Goal: Information Seeking & Learning: Check status

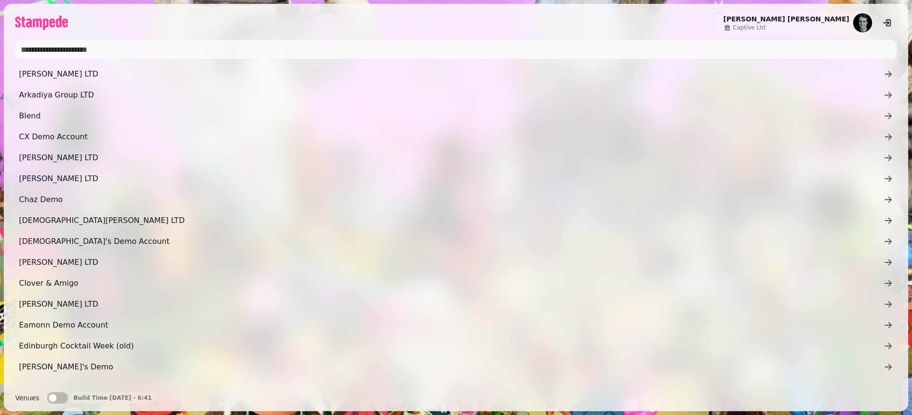
click at [340, 58] on input "text" at bounding box center [456, 49] width 882 height 19
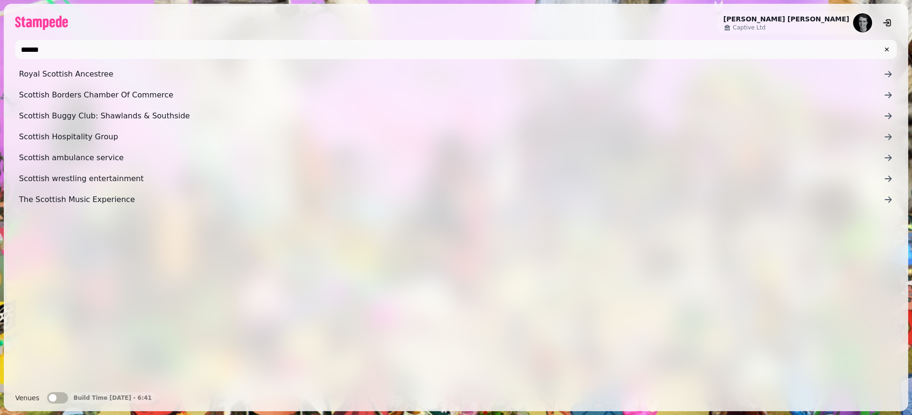
type input "******"
click at [167, 23] on div "[PERSON_NAME] Captive Ltd" at bounding box center [456, 19] width 905 height 30
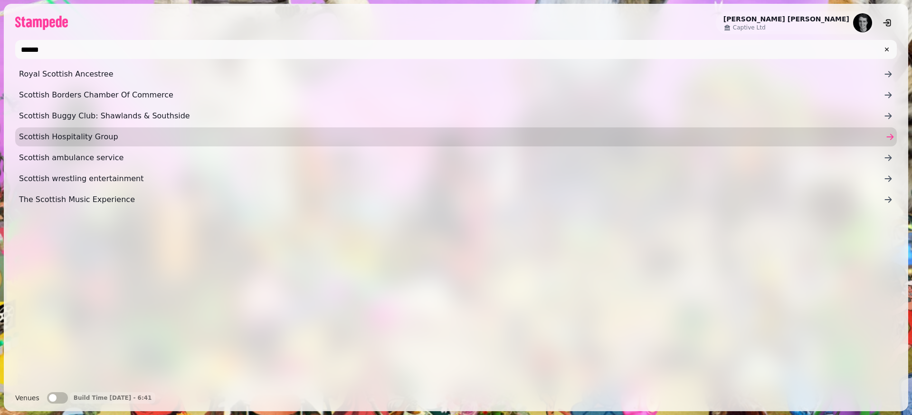
click at [100, 128] on link "Scottish Hospitality Group" at bounding box center [456, 136] width 882 height 19
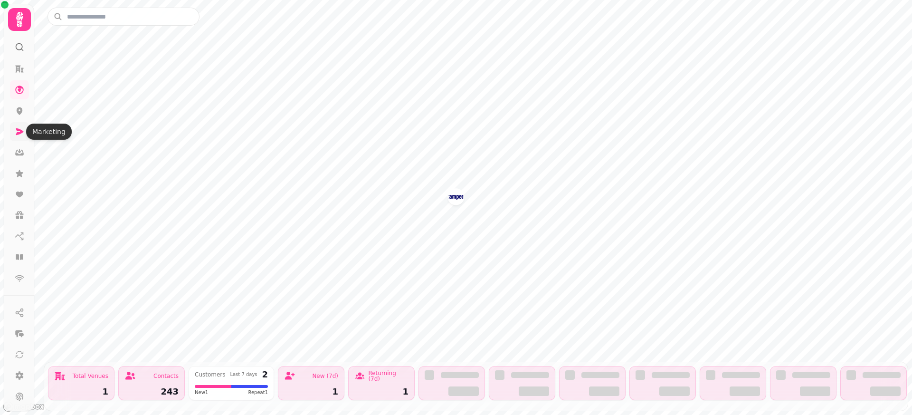
click at [17, 133] on icon at bounding box center [20, 131] width 8 height 7
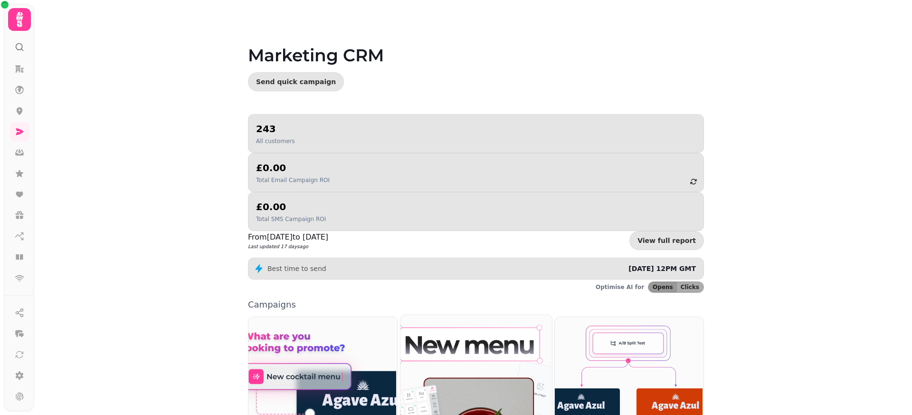
scroll to position [72, 0]
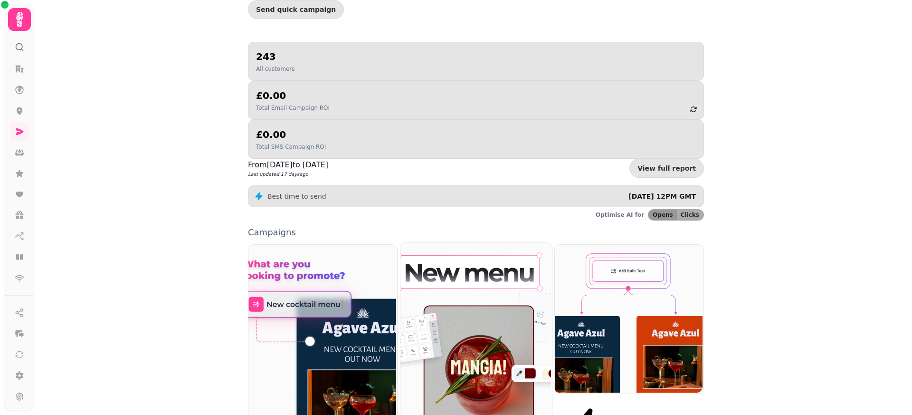
click at [451, 241] on img at bounding box center [475, 335] width 152 height 189
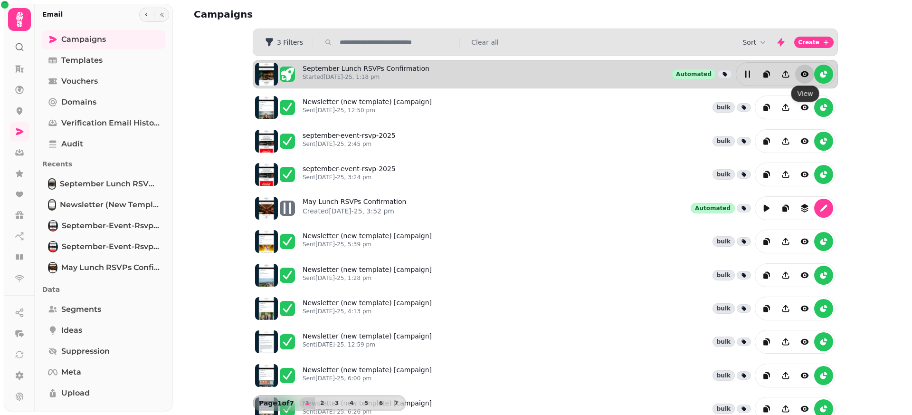
click at [803, 78] on icon "view" at bounding box center [805, 74] width 10 height 10
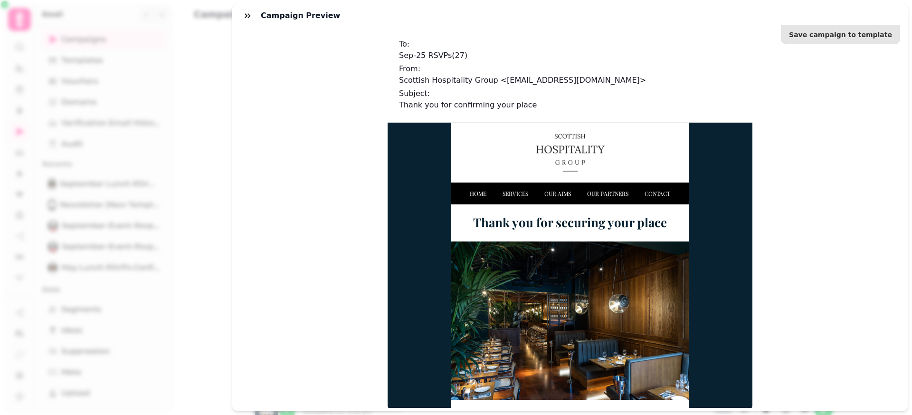
click at [288, 16] on h3 "Campaign preview" at bounding box center [302, 15] width 83 height 11
click at [242, 15] on button "button" at bounding box center [247, 15] width 19 height 19
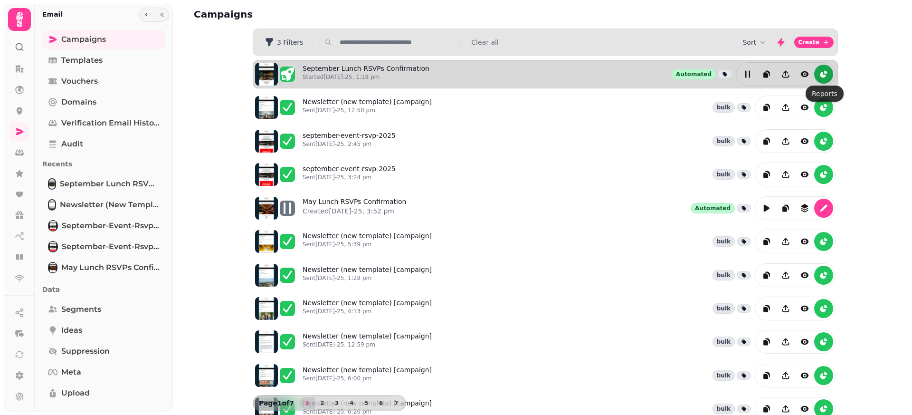
click at [832, 76] on button "reports" at bounding box center [823, 74] width 19 height 19
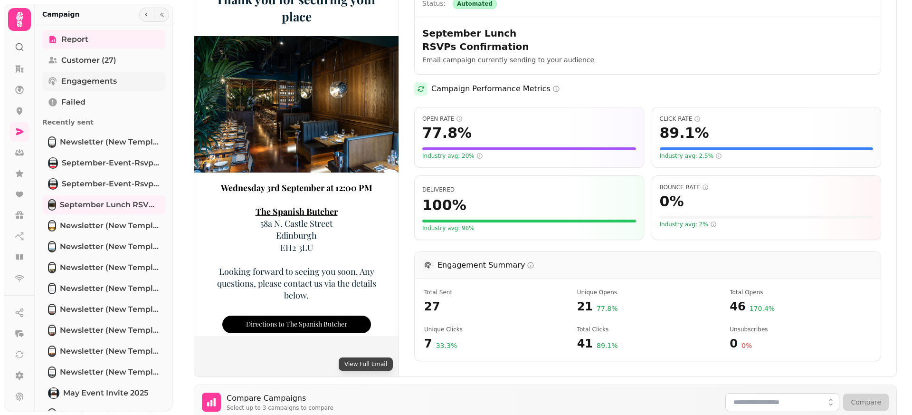
scroll to position [97, 0]
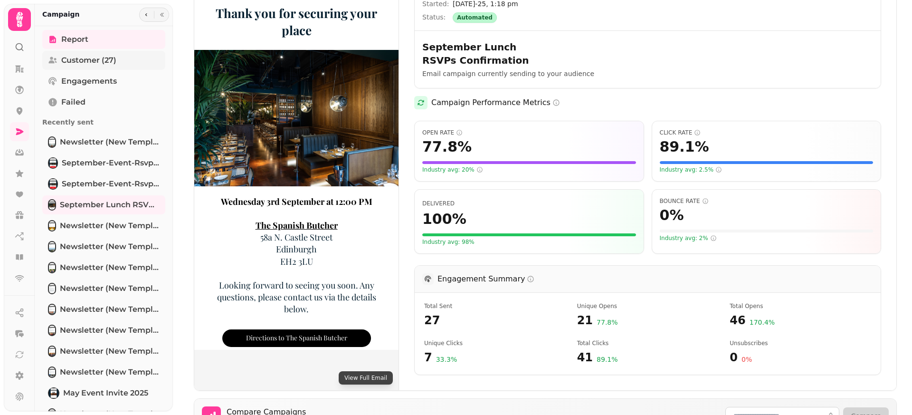
click at [101, 58] on span "Customer (27)" at bounding box center [88, 60] width 55 height 11
select select "**"
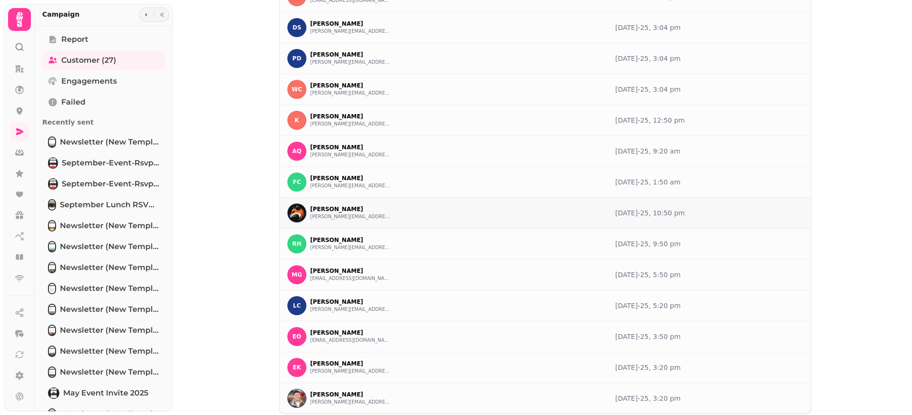
scroll to position [453, 0]
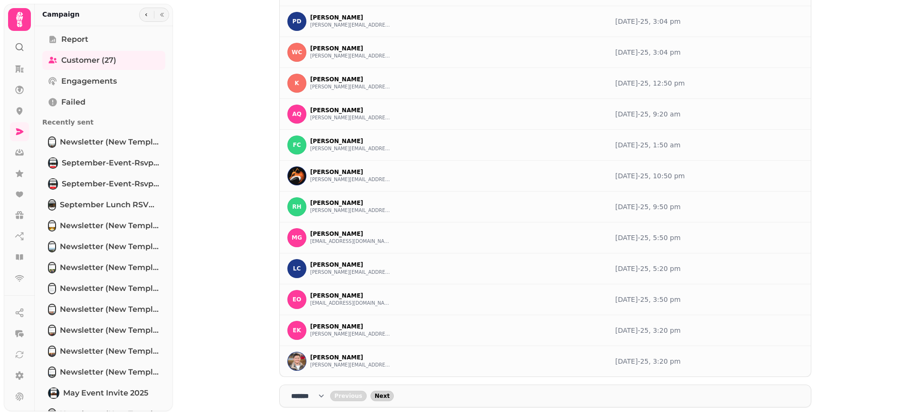
click at [388, 395] on span "Next" at bounding box center [382, 396] width 15 height 6
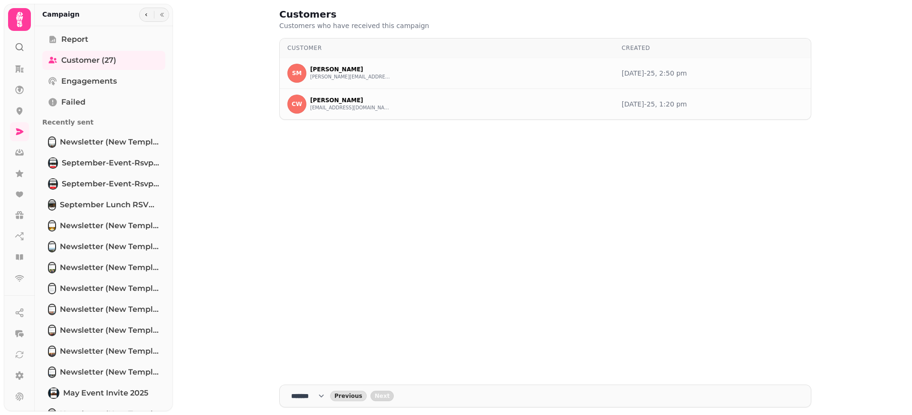
scroll to position [0, 0]
click at [348, 394] on span "Previous" at bounding box center [348, 396] width 28 height 6
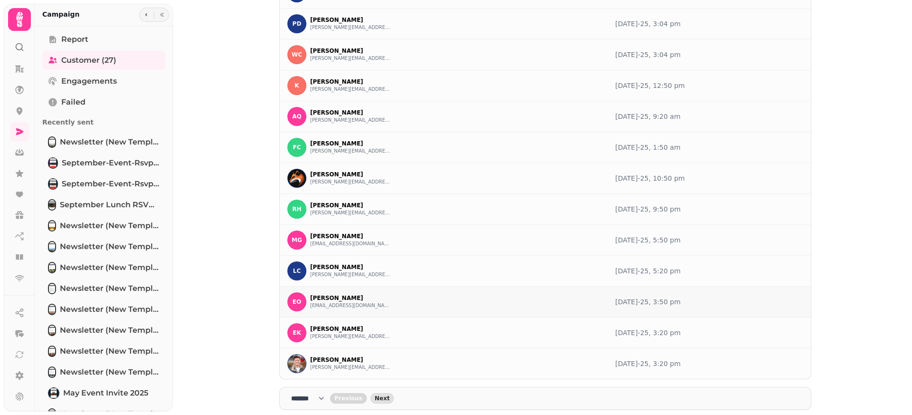
scroll to position [453, 0]
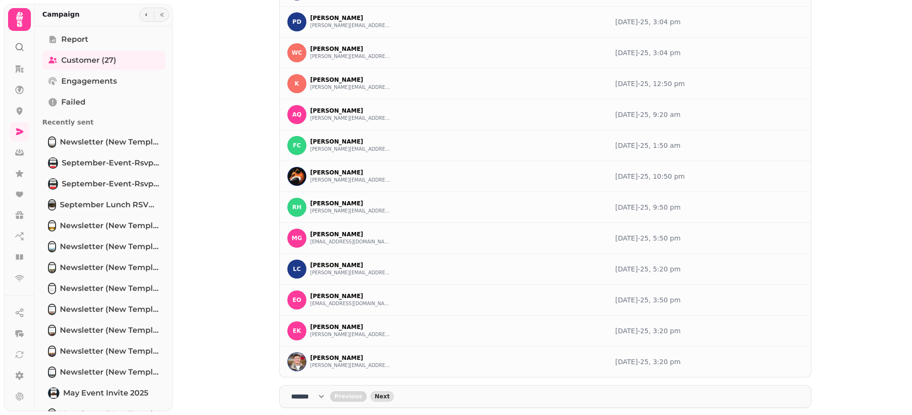
click at [400, 400] on div "Previous Next" at bounding box center [564, 396] width 469 height 10
click at [390, 393] on span "Next" at bounding box center [382, 396] width 15 height 6
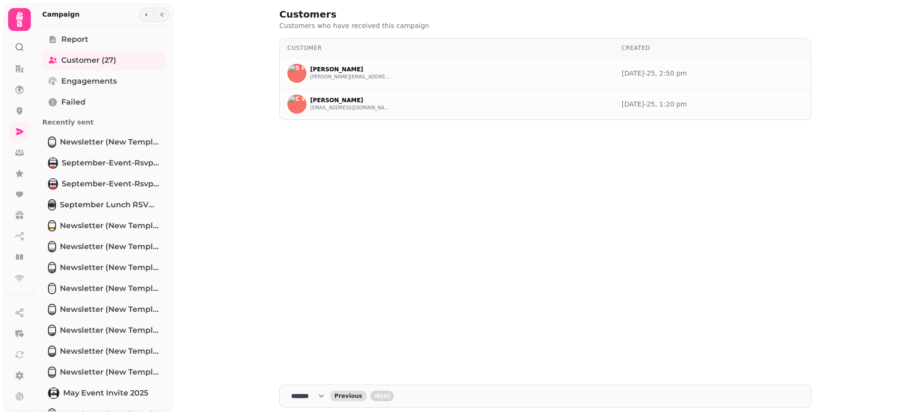
scroll to position [0, 0]
click at [360, 394] on span "Previous" at bounding box center [348, 396] width 28 height 6
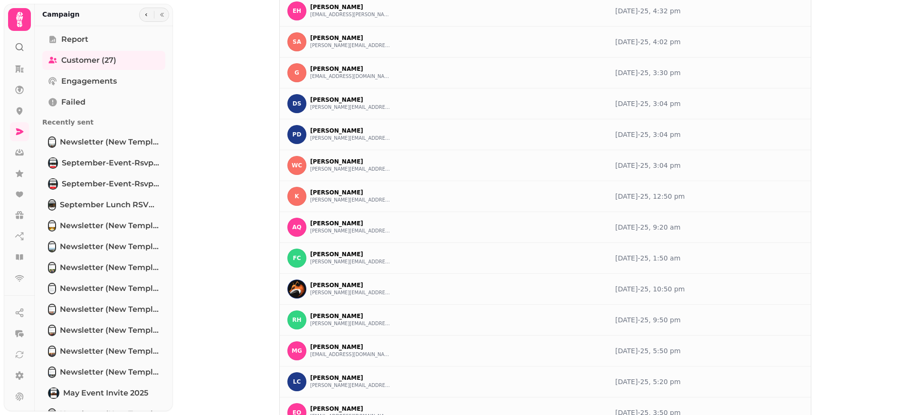
scroll to position [453, 0]
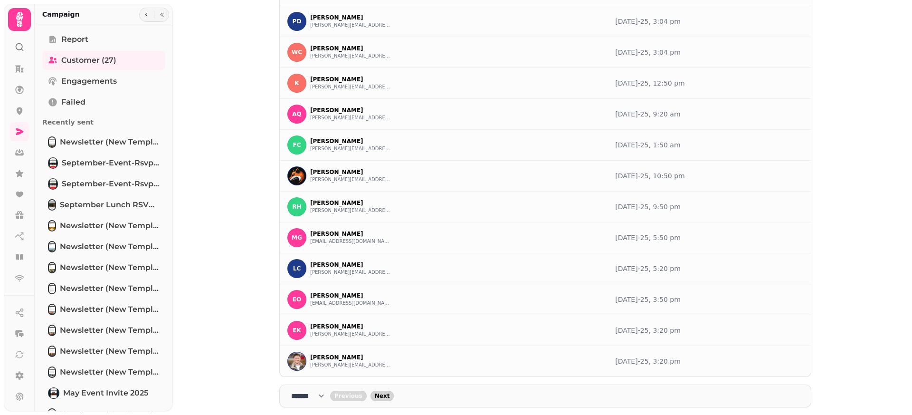
click at [388, 393] on span "Next" at bounding box center [382, 396] width 15 height 6
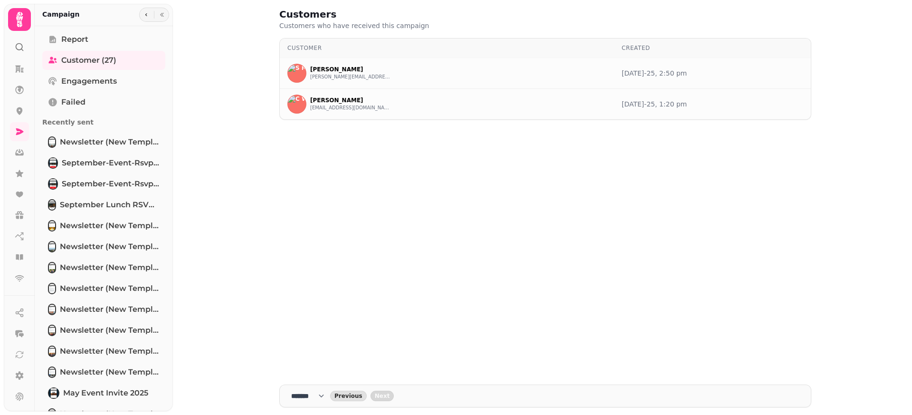
scroll to position [0, 0]
click at [330, 397] on select "**** * **** ** **** ** **** ** **** *** **** *** **** ***" at bounding box center [310, 396] width 39 height 10
click at [352, 397] on span "Previous" at bounding box center [348, 396] width 28 height 6
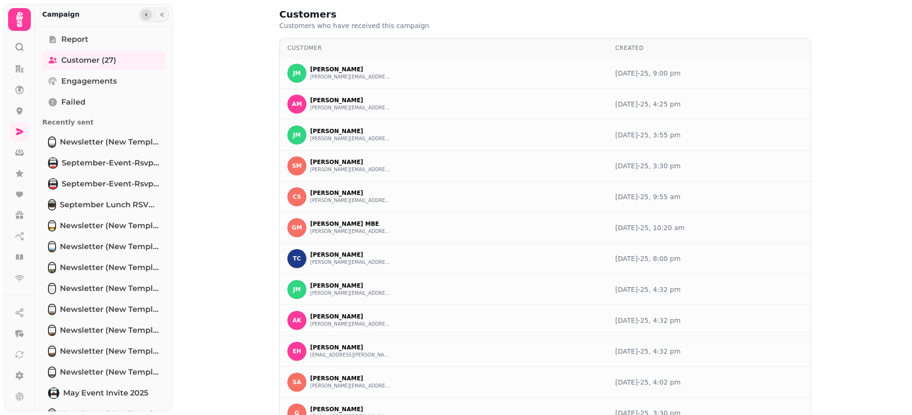
click at [146, 16] on icon "button" at bounding box center [146, 15] width 6 height 6
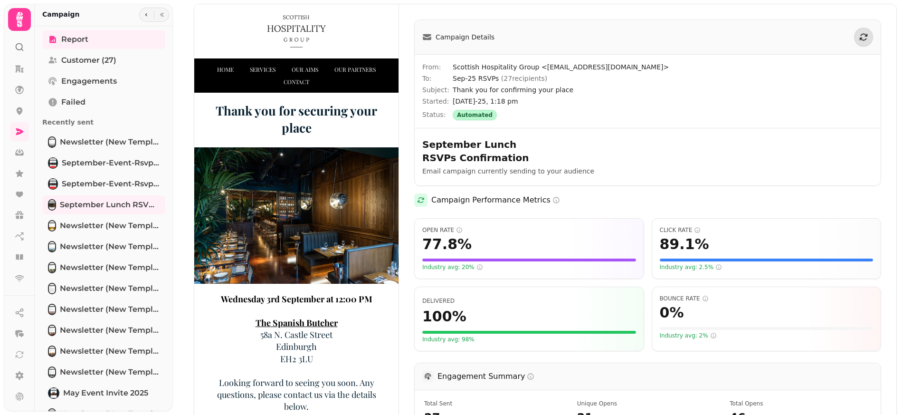
click at [142, 9] on div at bounding box center [154, 15] width 30 height 14
click at [145, 12] on icon "button" at bounding box center [146, 15] width 6 height 6
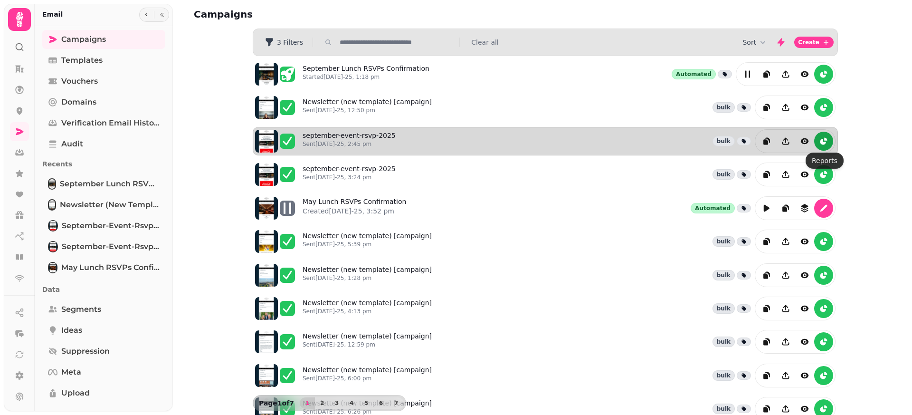
click at [823, 143] on icon "reports" at bounding box center [823, 142] width 6 height 6
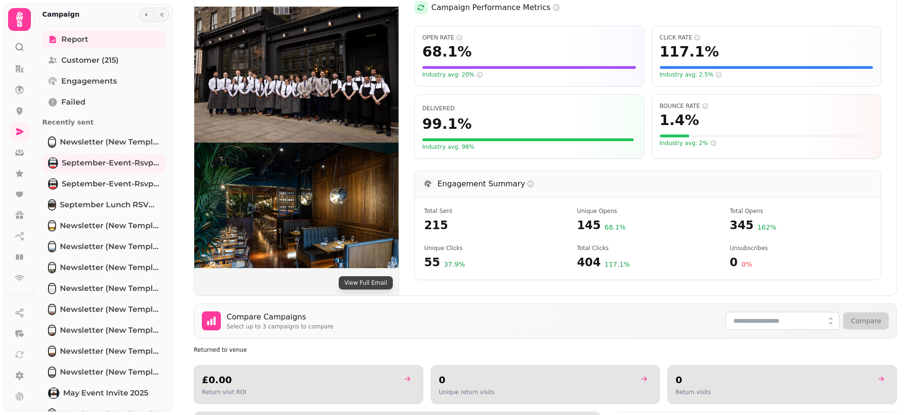
scroll to position [303, 0]
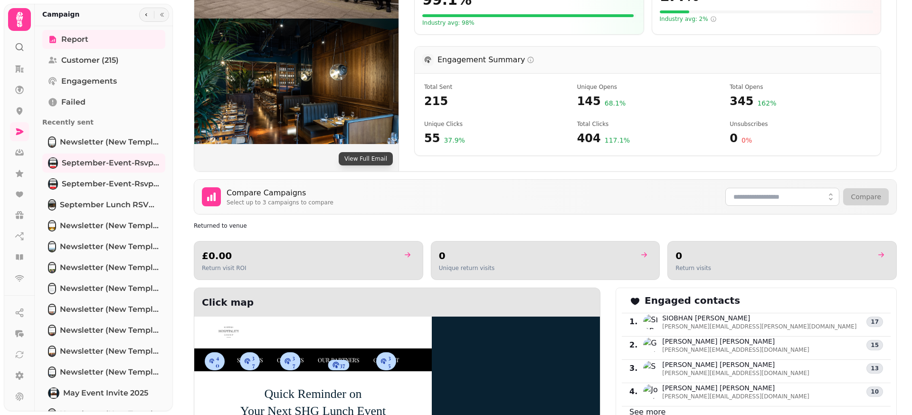
click at [363, 153] on button "View Full Email" at bounding box center [366, 158] width 54 height 13
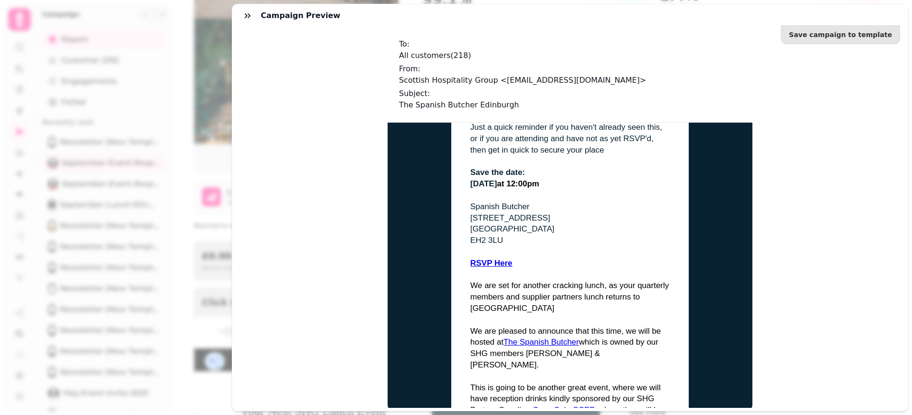
scroll to position [496, 0]
click at [491, 257] on strong "RSVP Here" at bounding box center [491, 261] width 42 height 9
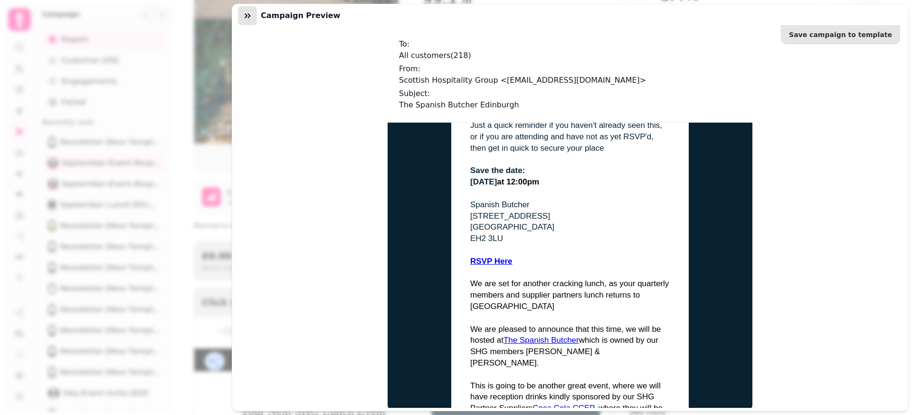
click at [246, 18] on icon "button" at bounding box center [248, 16] width 10 height 10
